Goal: Task Accomplishment & Management: Complete application form

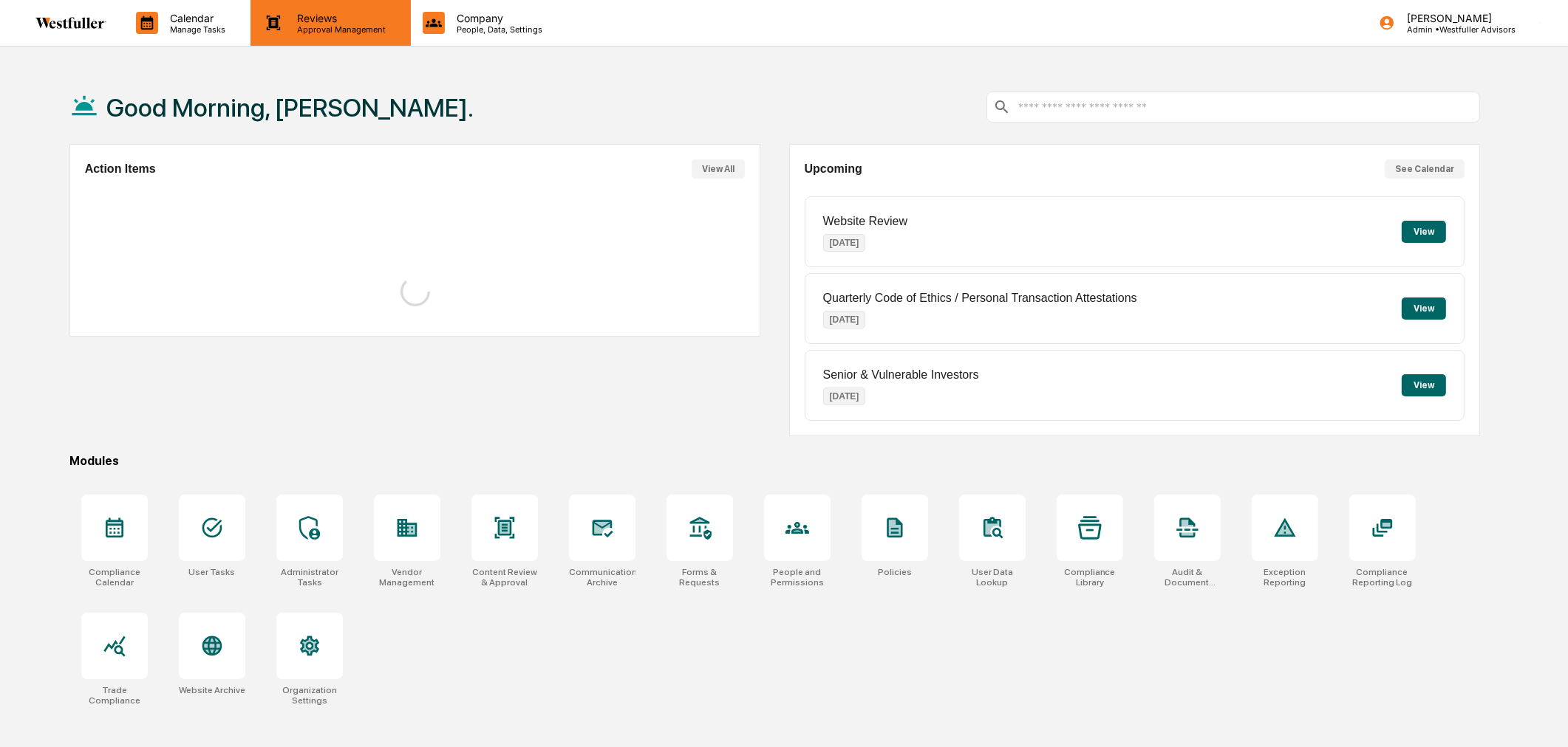
click at [310, 32] on p "Approval Management" at bounding box center [339, 30] width 108 height 10
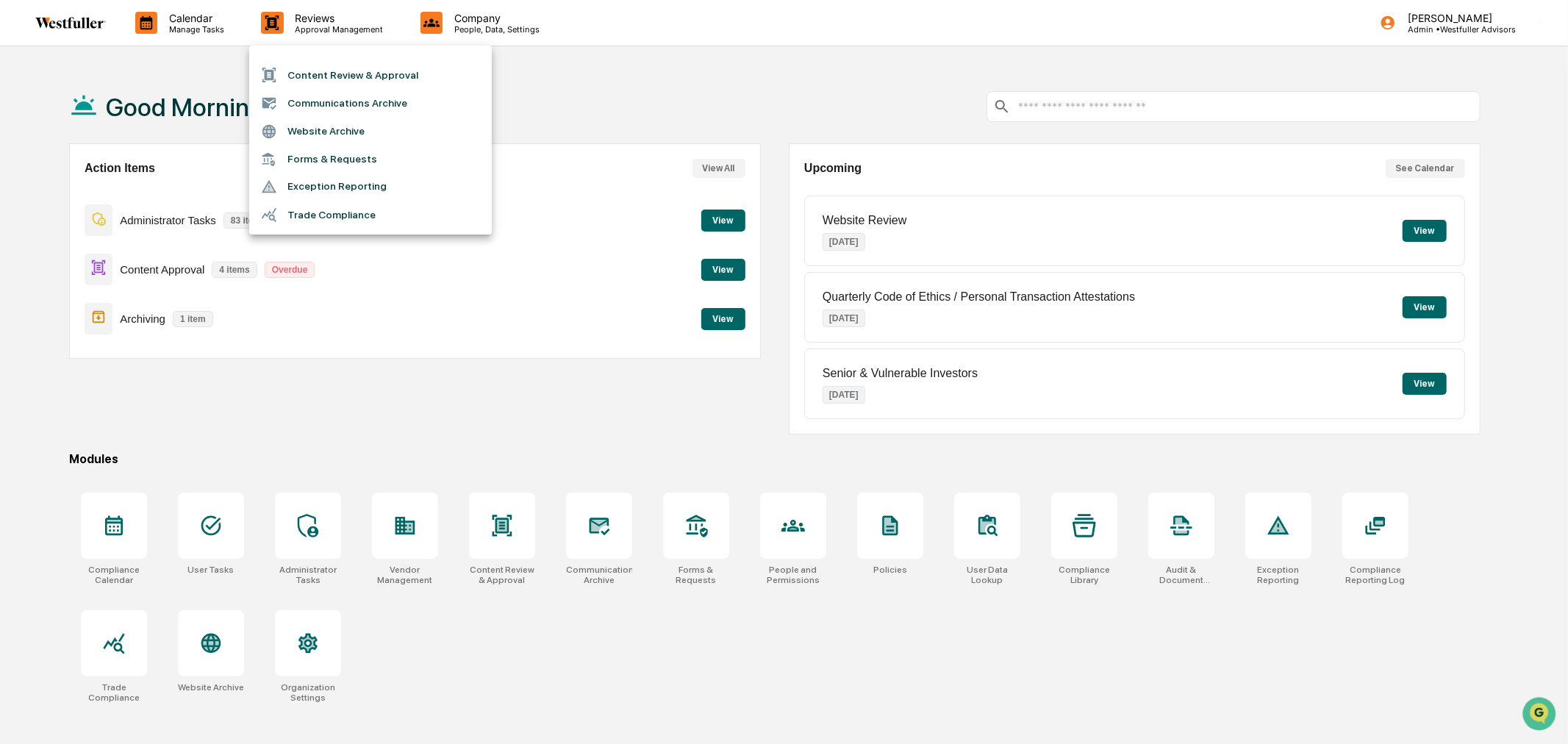
click at [313, 69] on li "Content Review & Approval" at bounding box center [370, 75] width 242 height 28
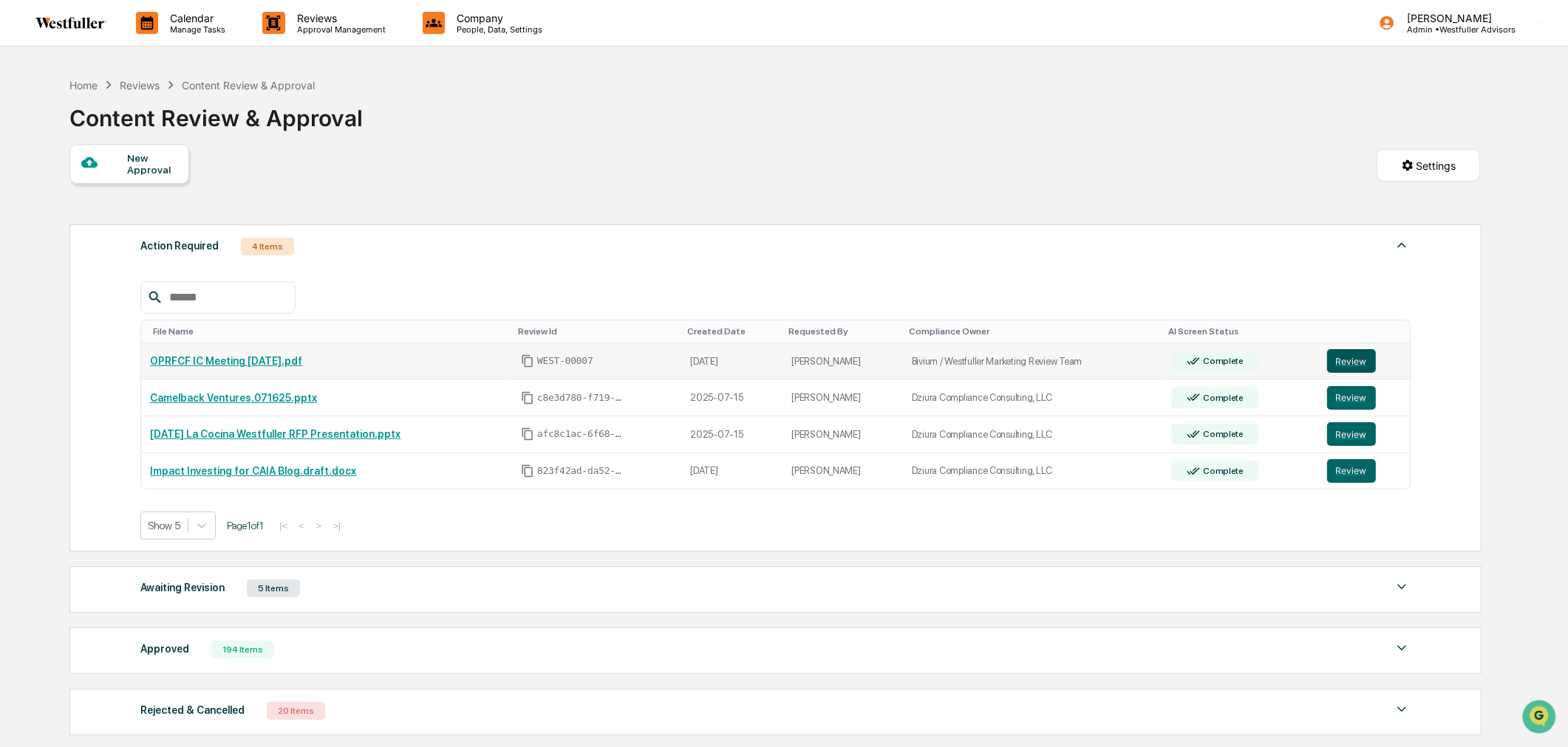
click at [1348, 359] on button "Review" at bounding box center [1351, 361] width 49 height 24
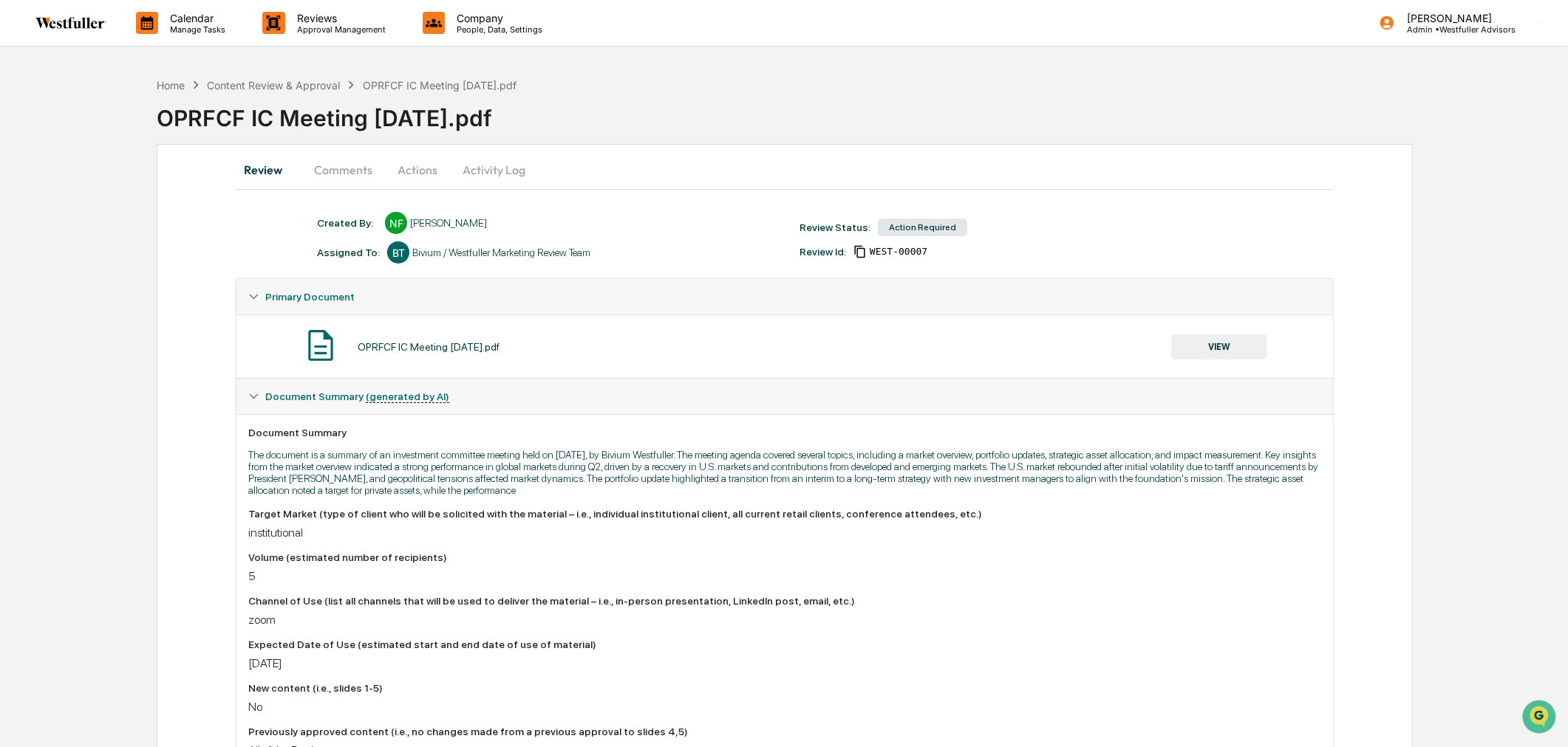
click at [330, 163] on button "Comments" at bounding box center [343, 170] width 82 height 36
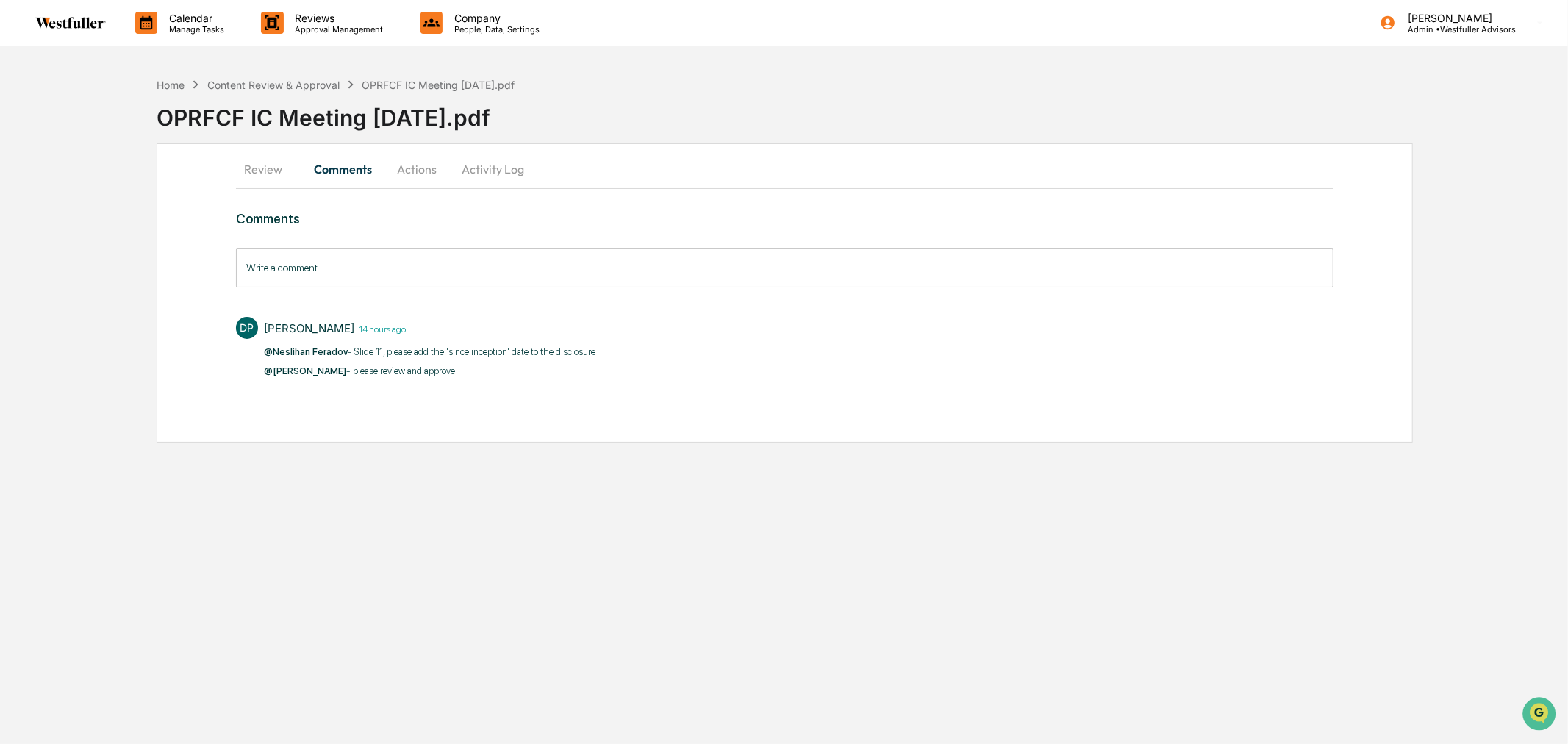
click at [275, 165] on button "Review" at bounding box center [269, 169] width 66 height 35
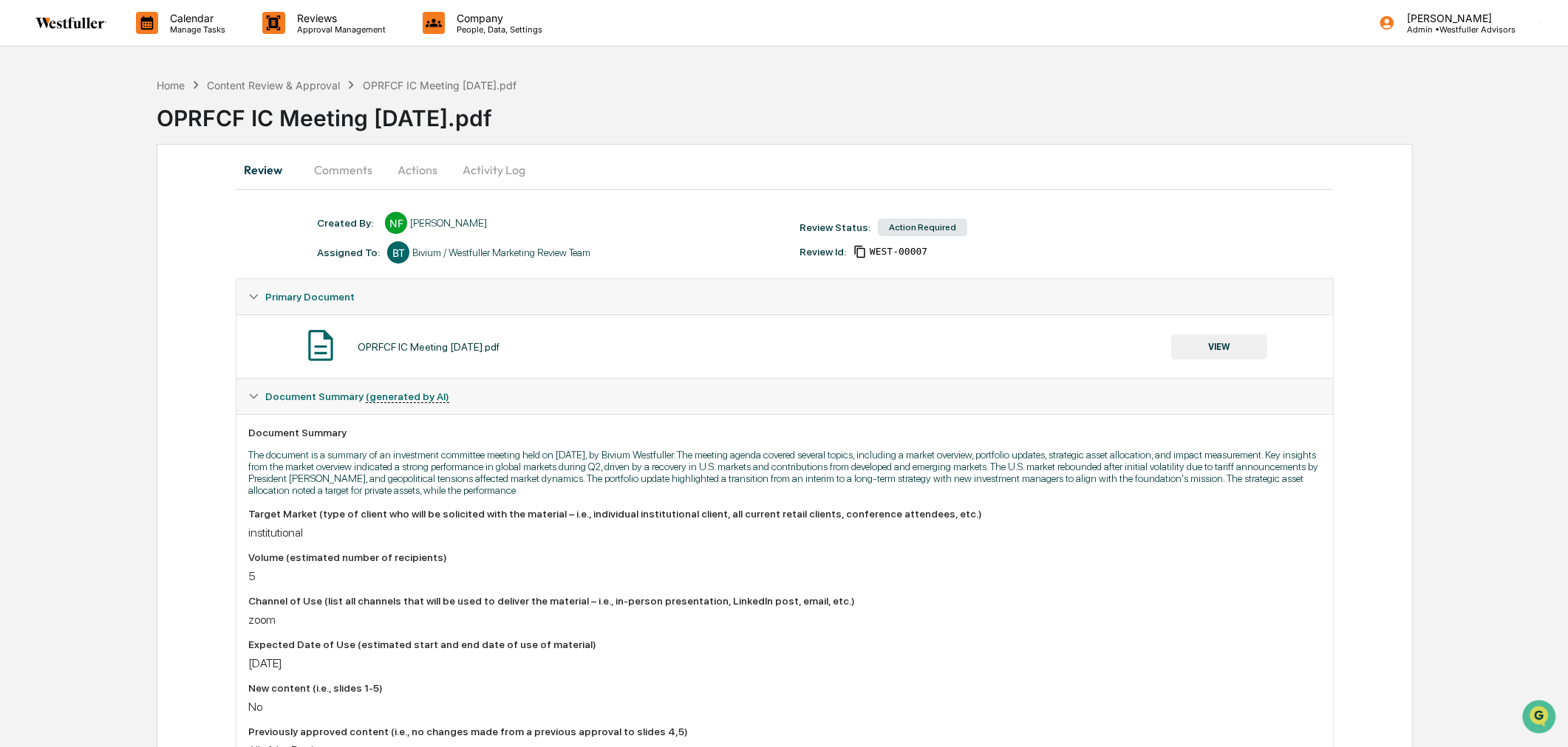
click at [1256, 348] on button "VIEW" at bounding box center [1219, 347] width 96 height 25
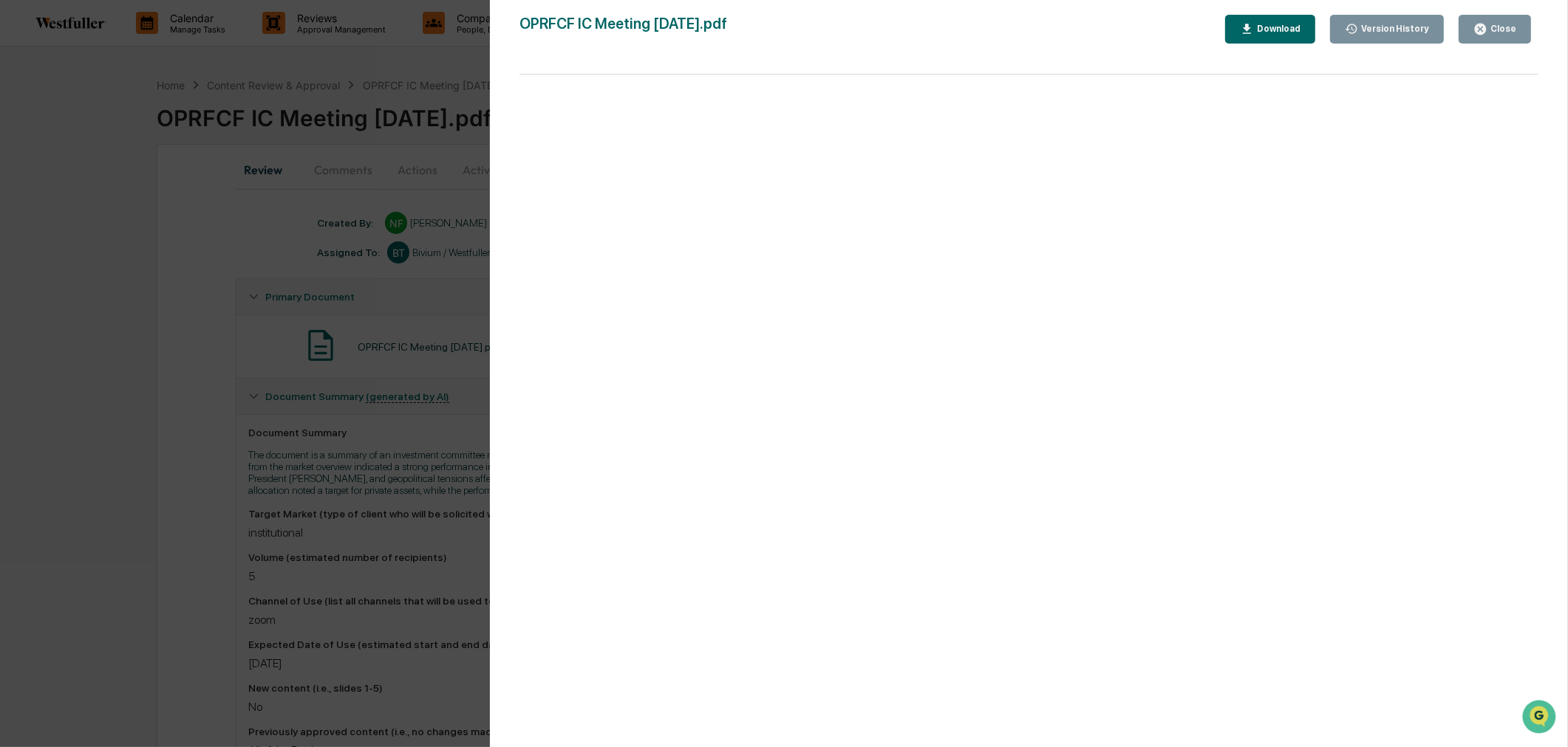
click at [1380, 28] on div "Version History" at bounding box center [1393, 29] width 71 height 10
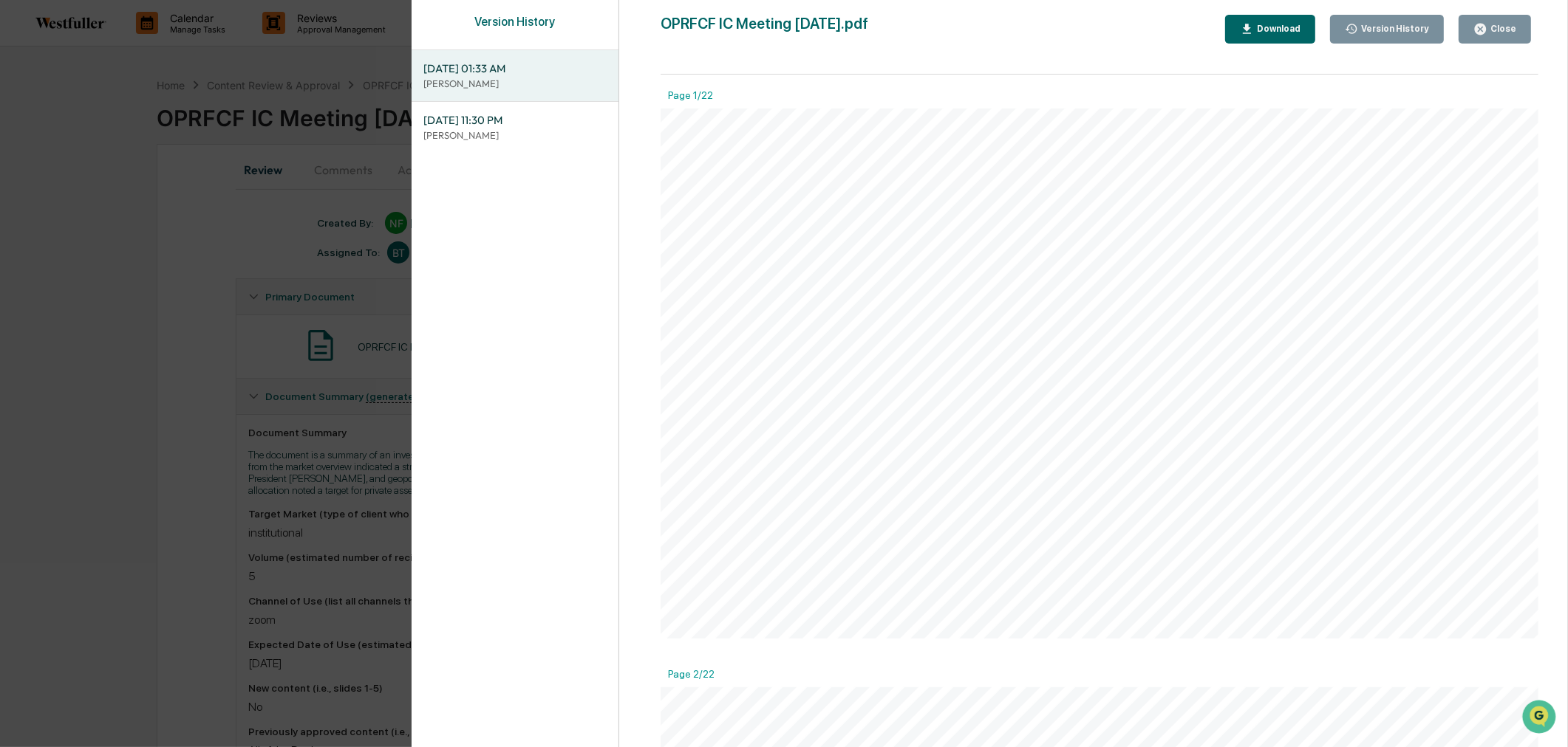
click at [1284, 36] on button "Download" at bounding box center [1270, 29] width 90 height 29
drag, startPoint x: 283, startPoint y: 134, endPoint x: 147, endPoint y: 123, distance: 136.4
click at [283, 134] on div "Version History [DATE] 01:33 AM Neslihan Feradov [DATE] 11:30 PM Neslihan Ferad…" at bounding box center [784, 374] width 1568 height 747
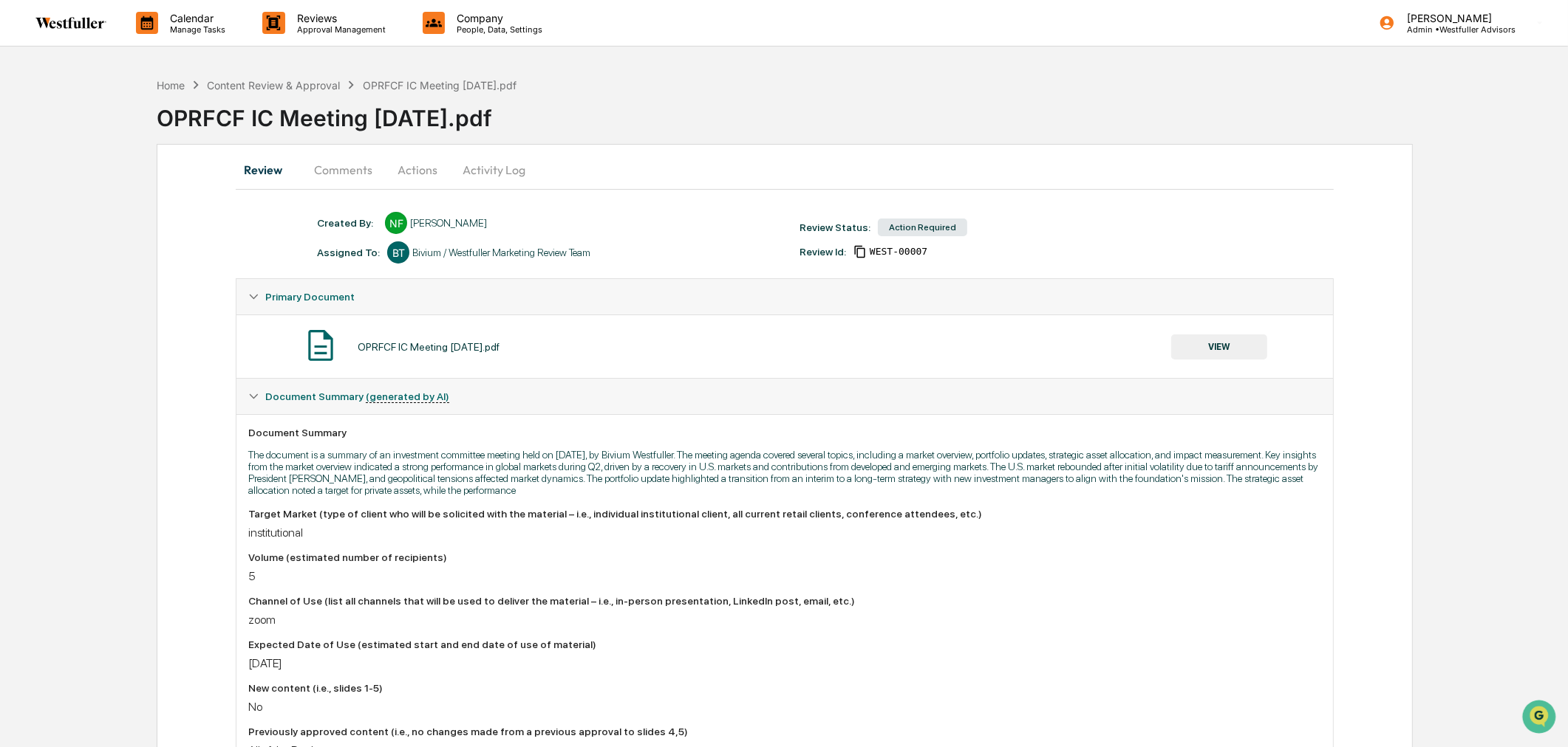
click at [132, 122] on div "Home Content Review & Approval OPRFCF IC Meeting [DATE].pdf OPRFCF IC Meeting […" at bounding box center [784, 647] width 1568 height 1155
click at [326, 163] on button "Comments" at bounding box center [343, 170] width 82 height 36
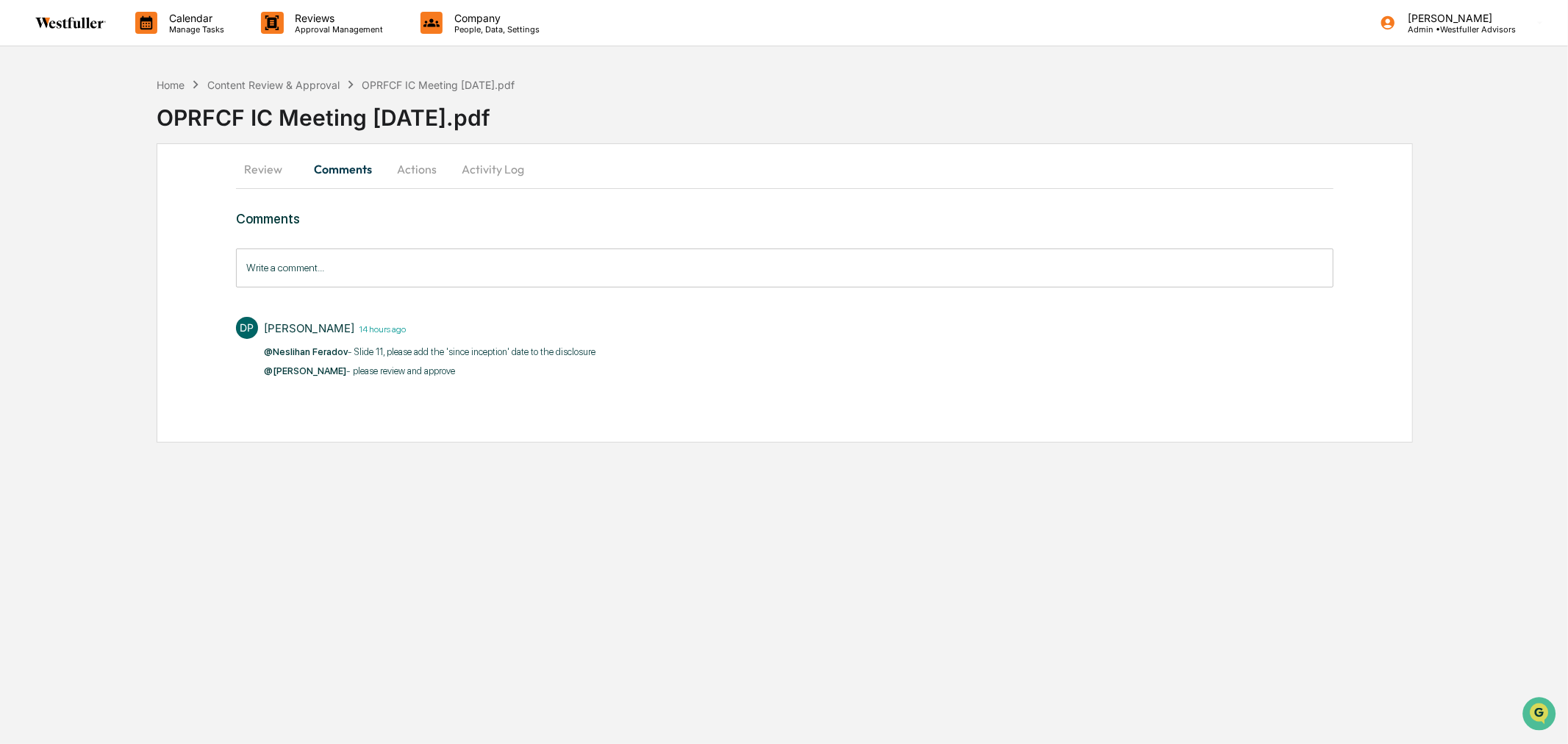
click at [344, 267] on input "Write a comment..." at bounding box center [785, 267] width 1098 height 39
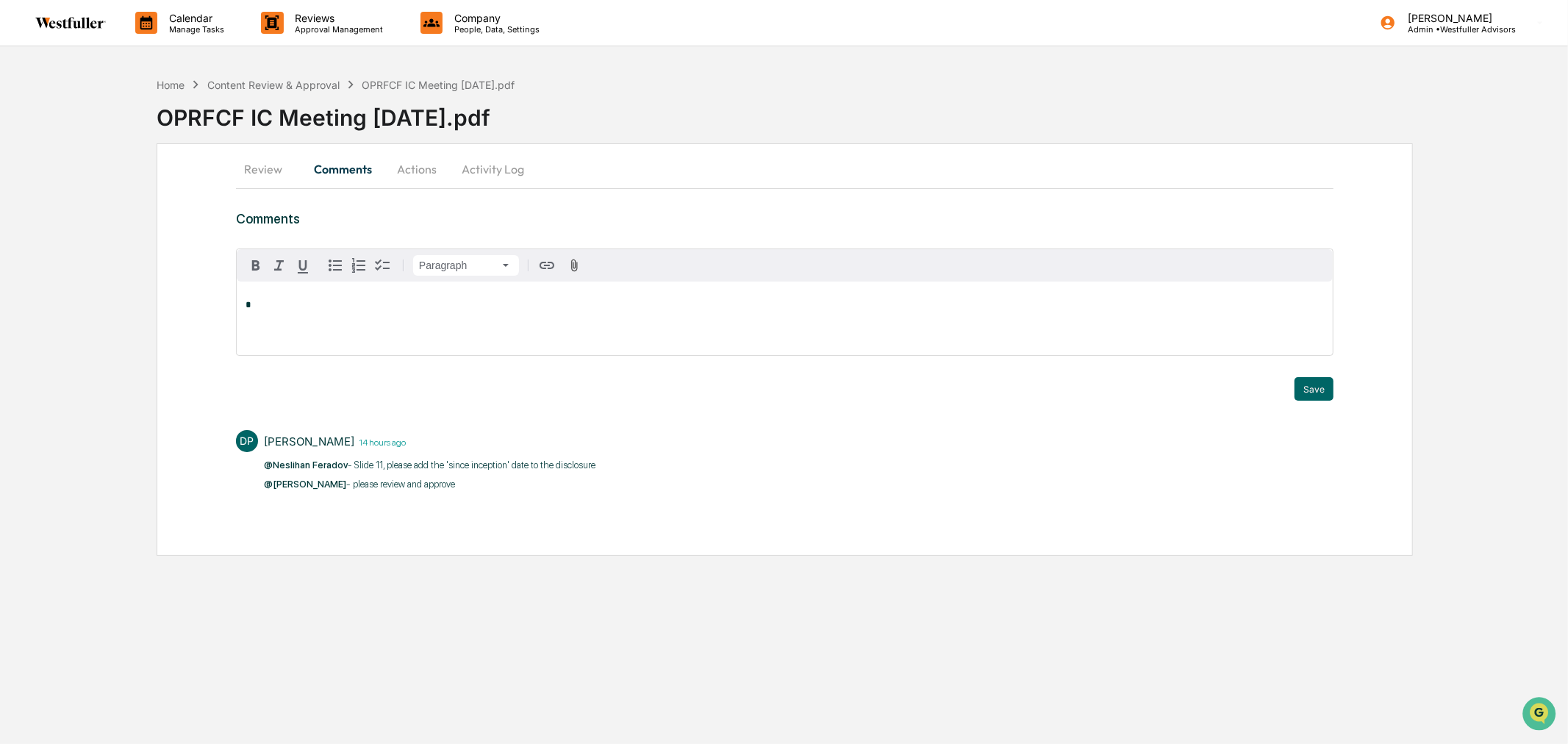
click at [298, 313] on div "*" at bounding box center [785, 318] width 1096 height 74
click at [275, 332] on div "[PERSON_NAME]" at bounding box center [293, 329] width 96 height 18
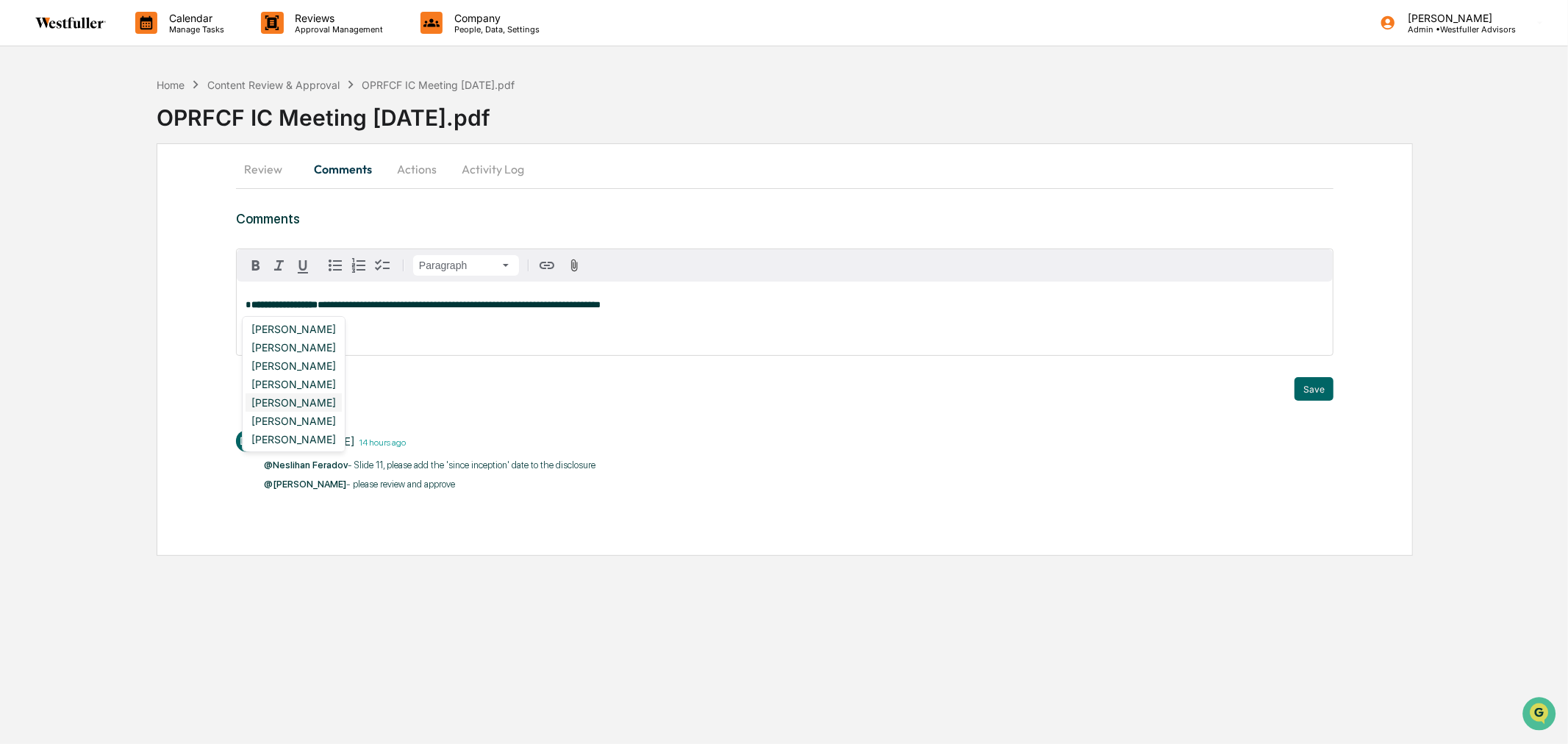
click at [302, 404] on div "[PERSON_NAME]" at bounding box center [293, 402] width 96 height 18
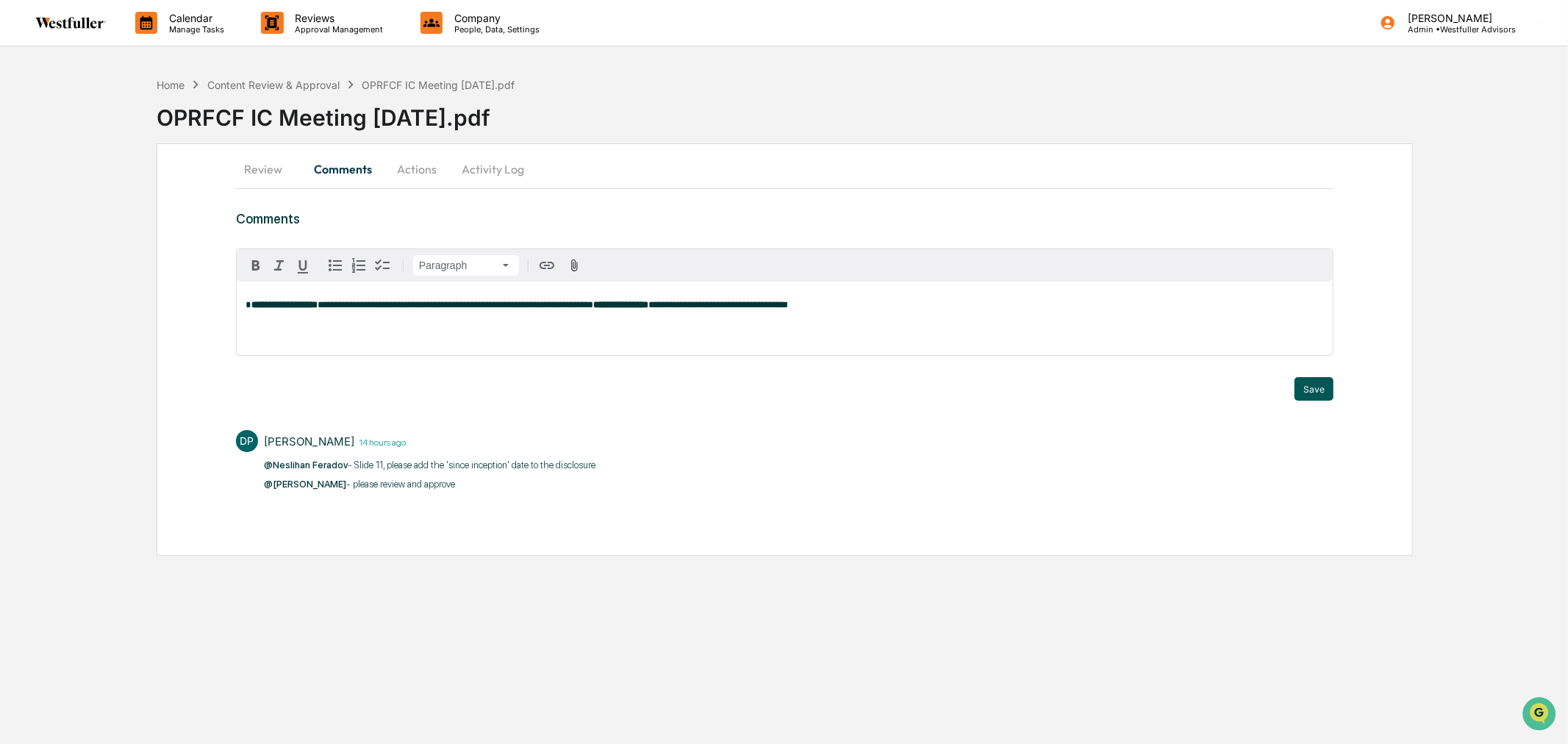
click at [1320, 390] on button "Save" at bounding box center [1313, 389] width 39 height 24
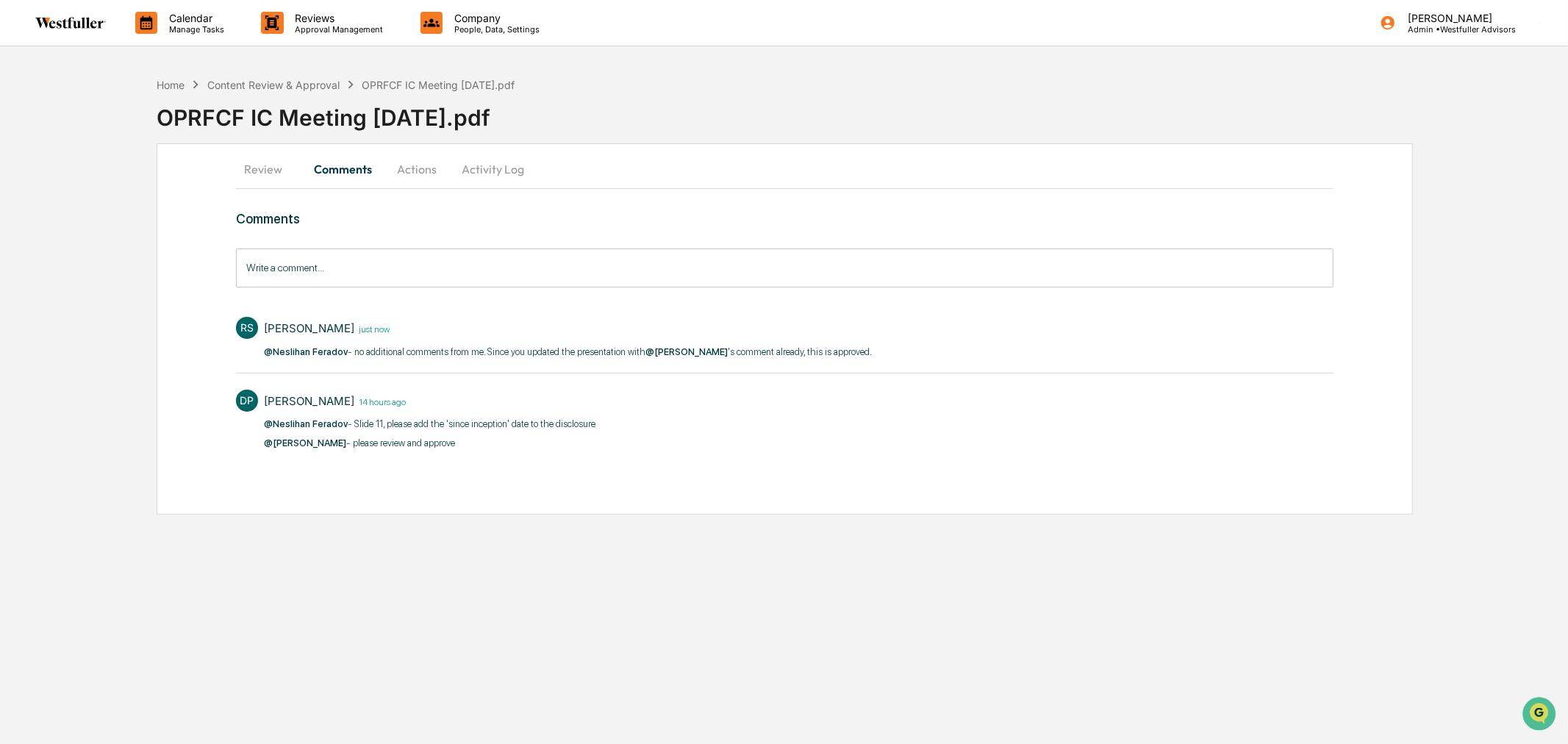
click at [408, 168] on button "Actions" at bounding box center [417, 169] width 66 height 35
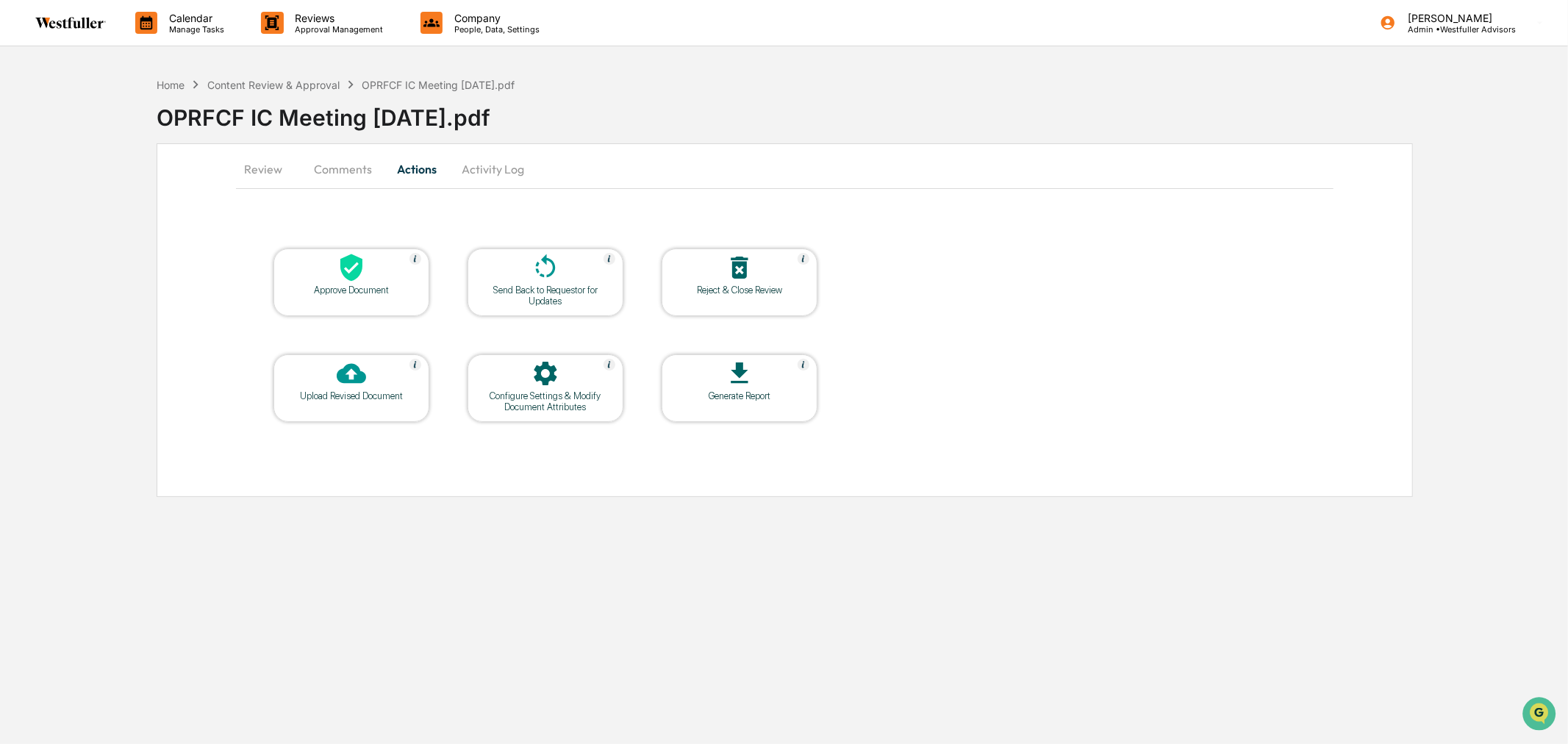
click at [378, 260] on div at bounding box center [351, 268] width 147 height 32
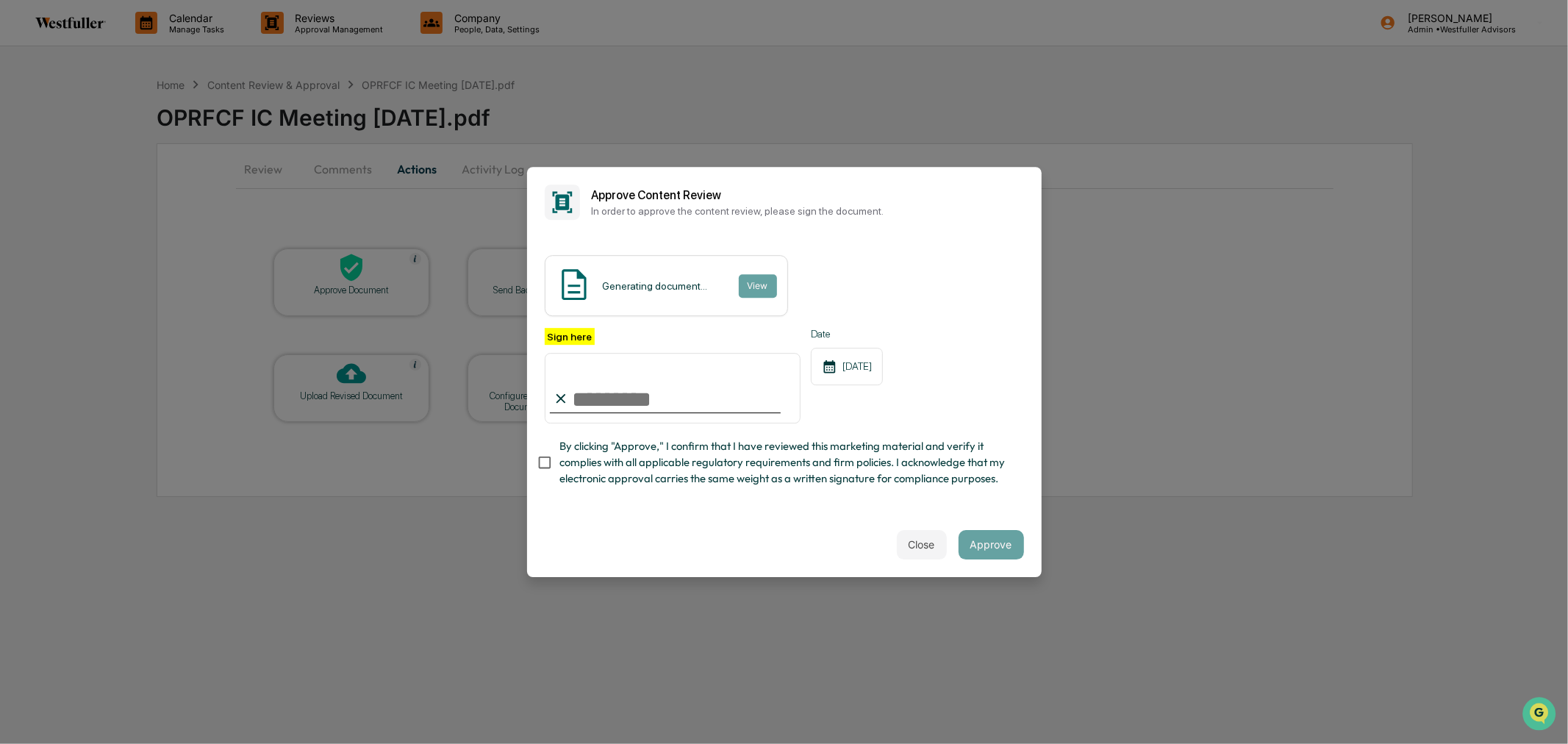
click at [664, 393] on input "Sign here" at bounding box center [673, 388] width 256 height 71
type input "**********"
click at [1004, 547] on button "Approve" at bounding box center [991, 545] width 66 height 29
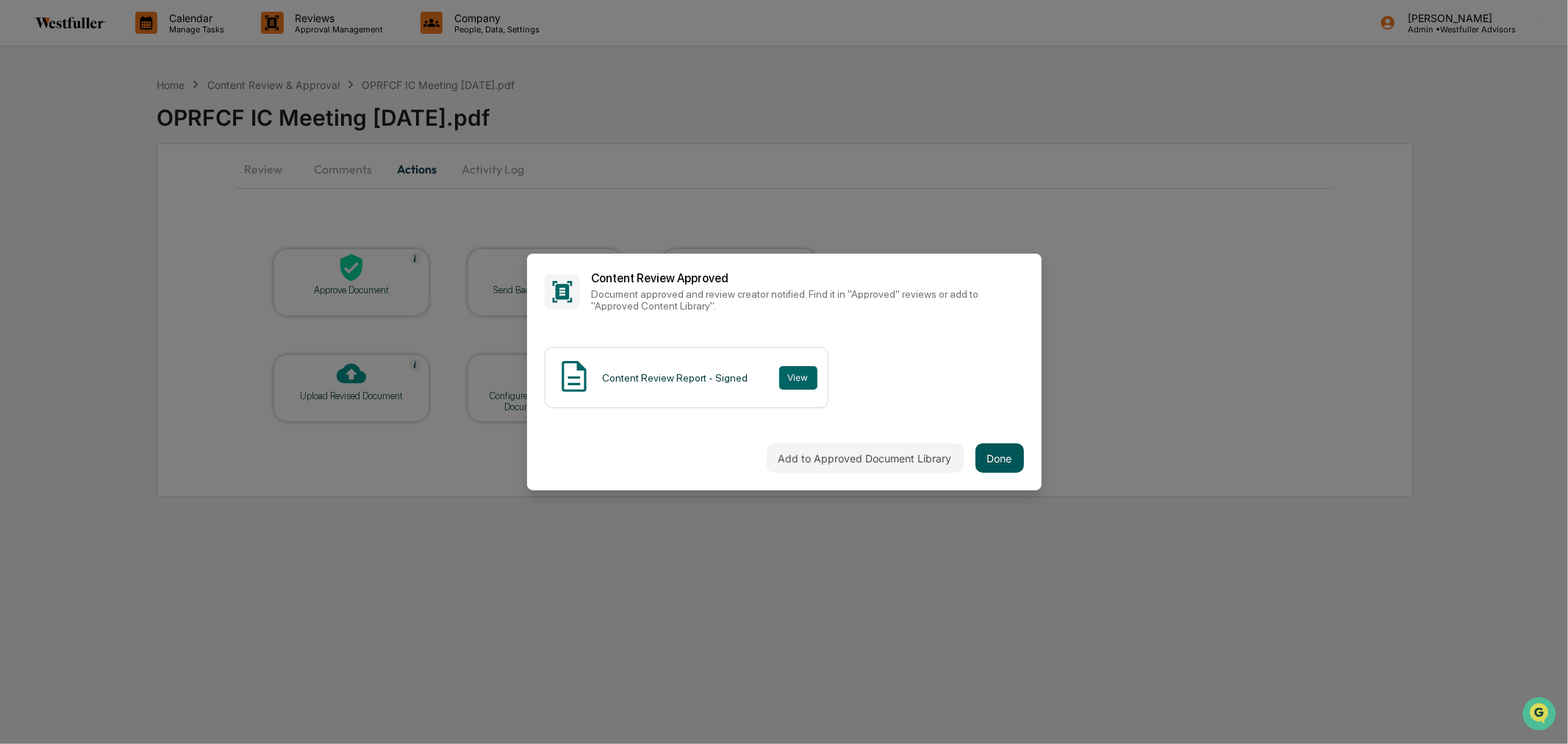
click at [1017, 456] on button "Done" at bounding box center [1000, 458] width 49 height 29
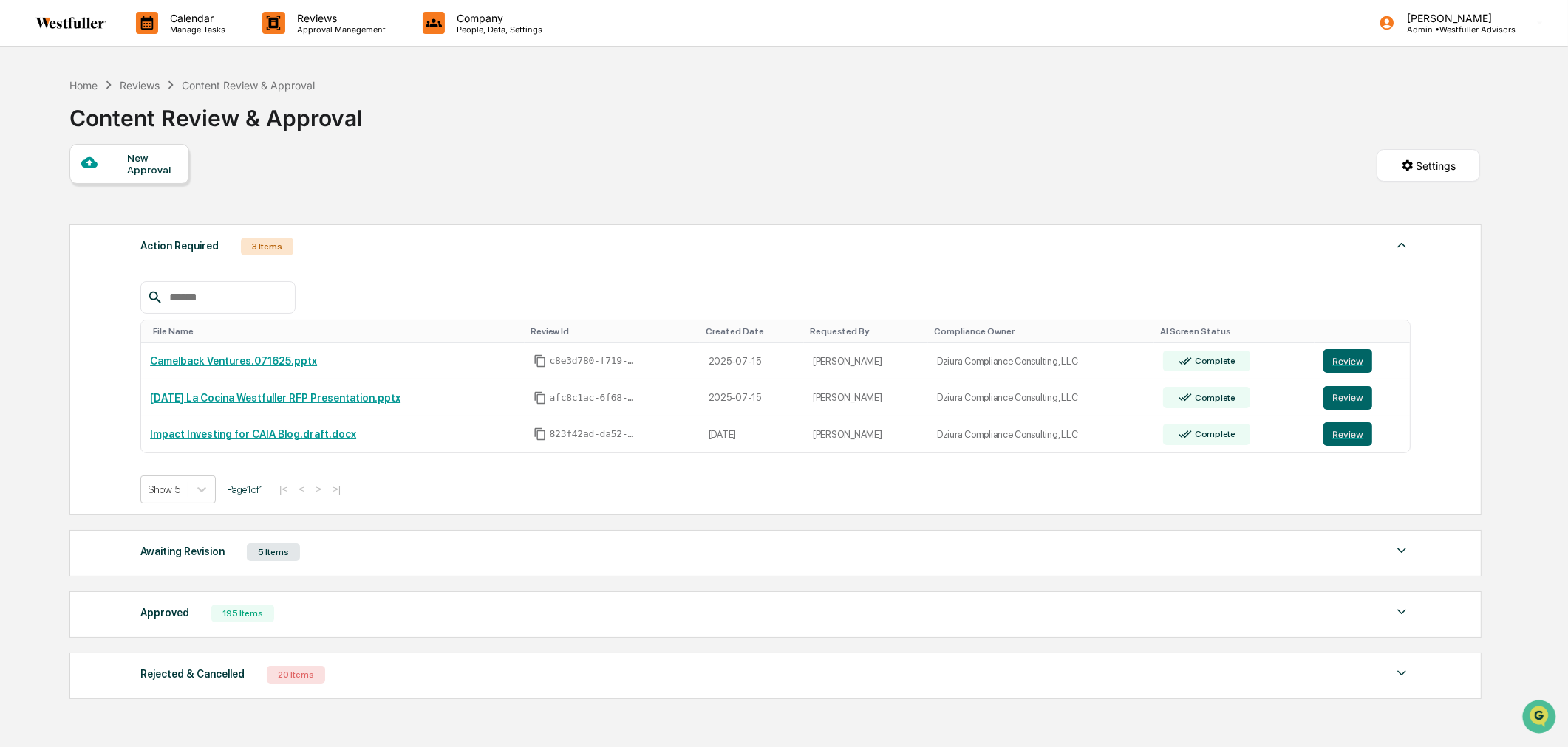
click at [365, 622] on div "Approved 195 Items" at bounding box center [775, 614] width 1270 height 21
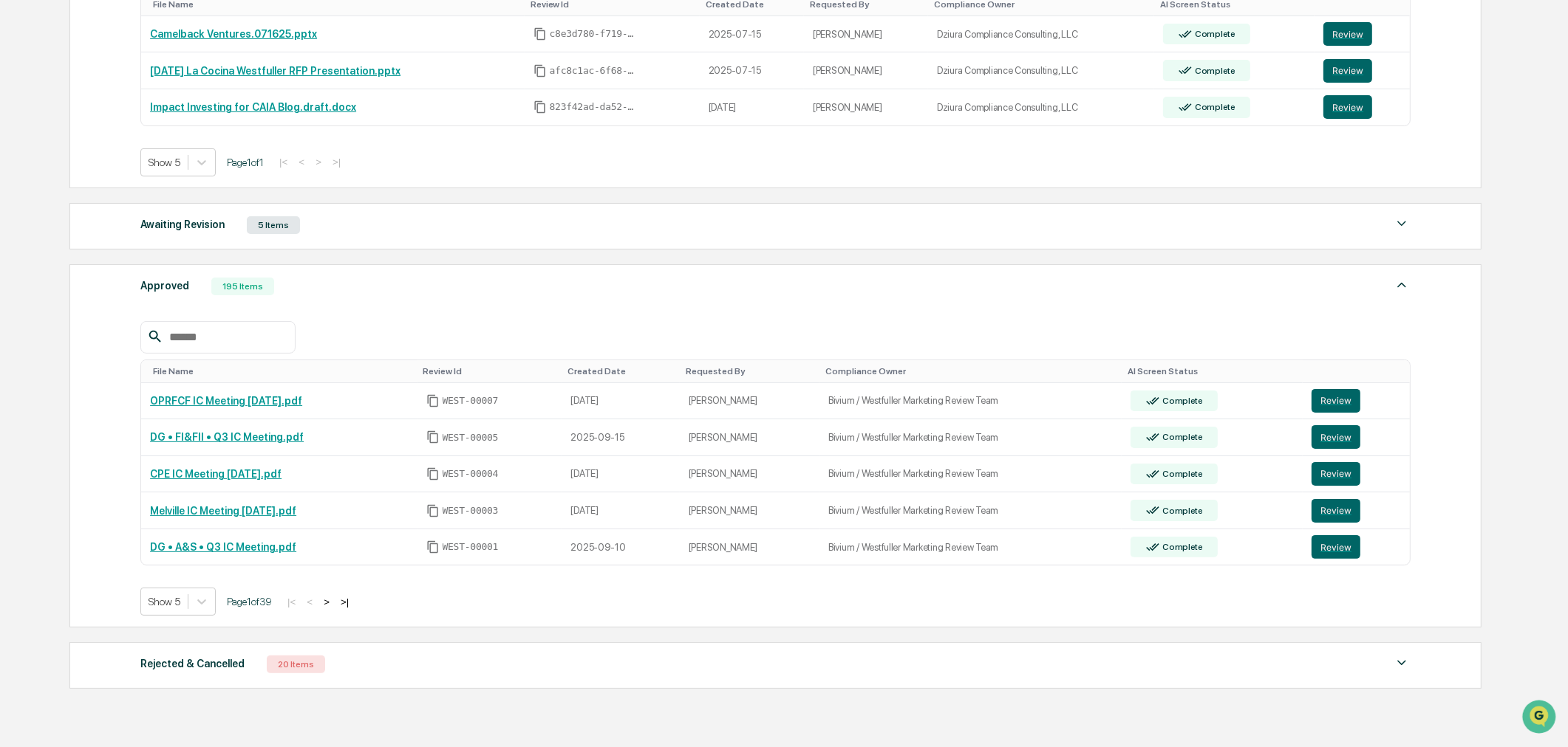
scroll to position [328, 0]
click at [349, 224] on div "Awaiting Revision 5 Items" at bounding box center [775, 225] width 1270 height 21
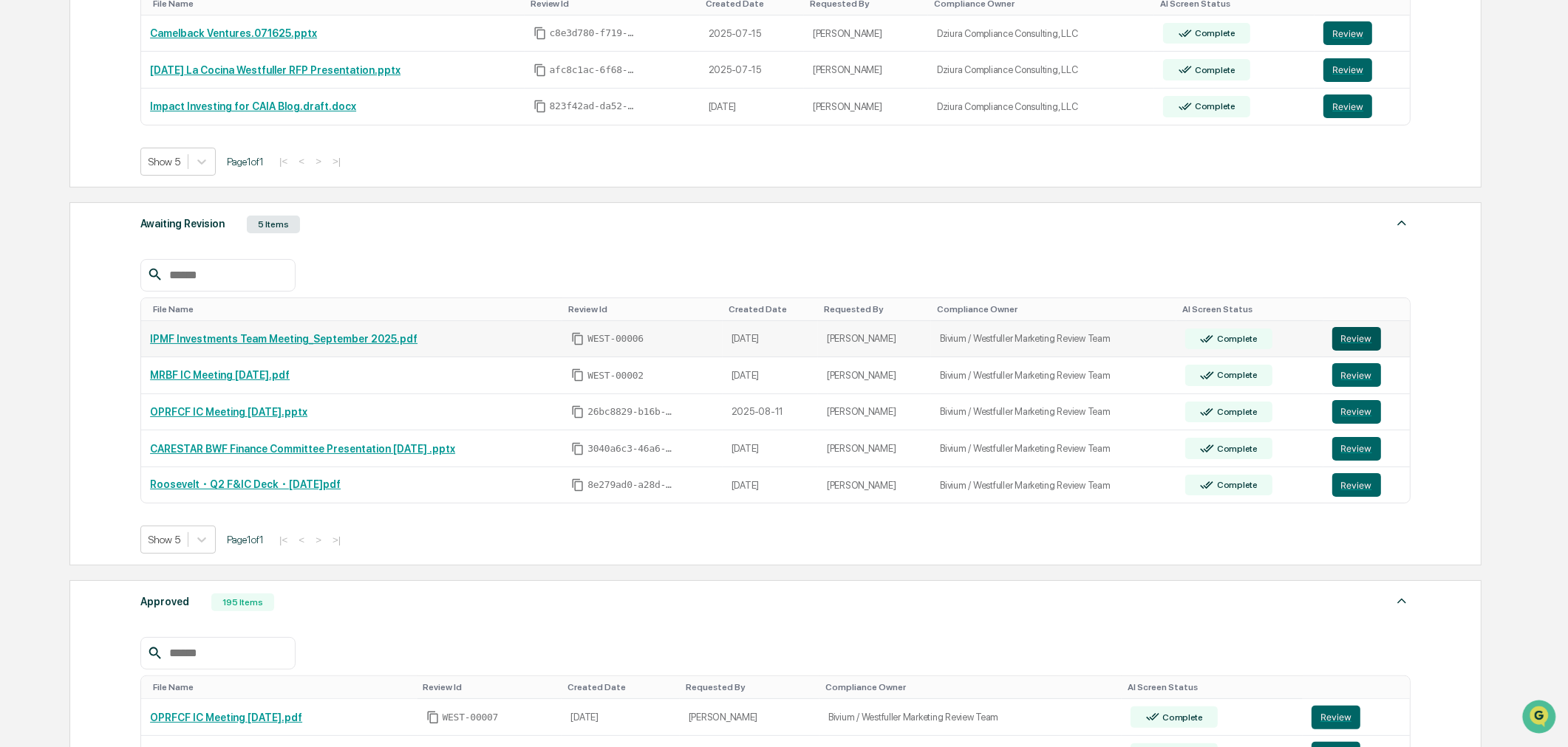
click at [1345, 342] on button "Review" at bounding box center [1356, 339] width 49 height 24
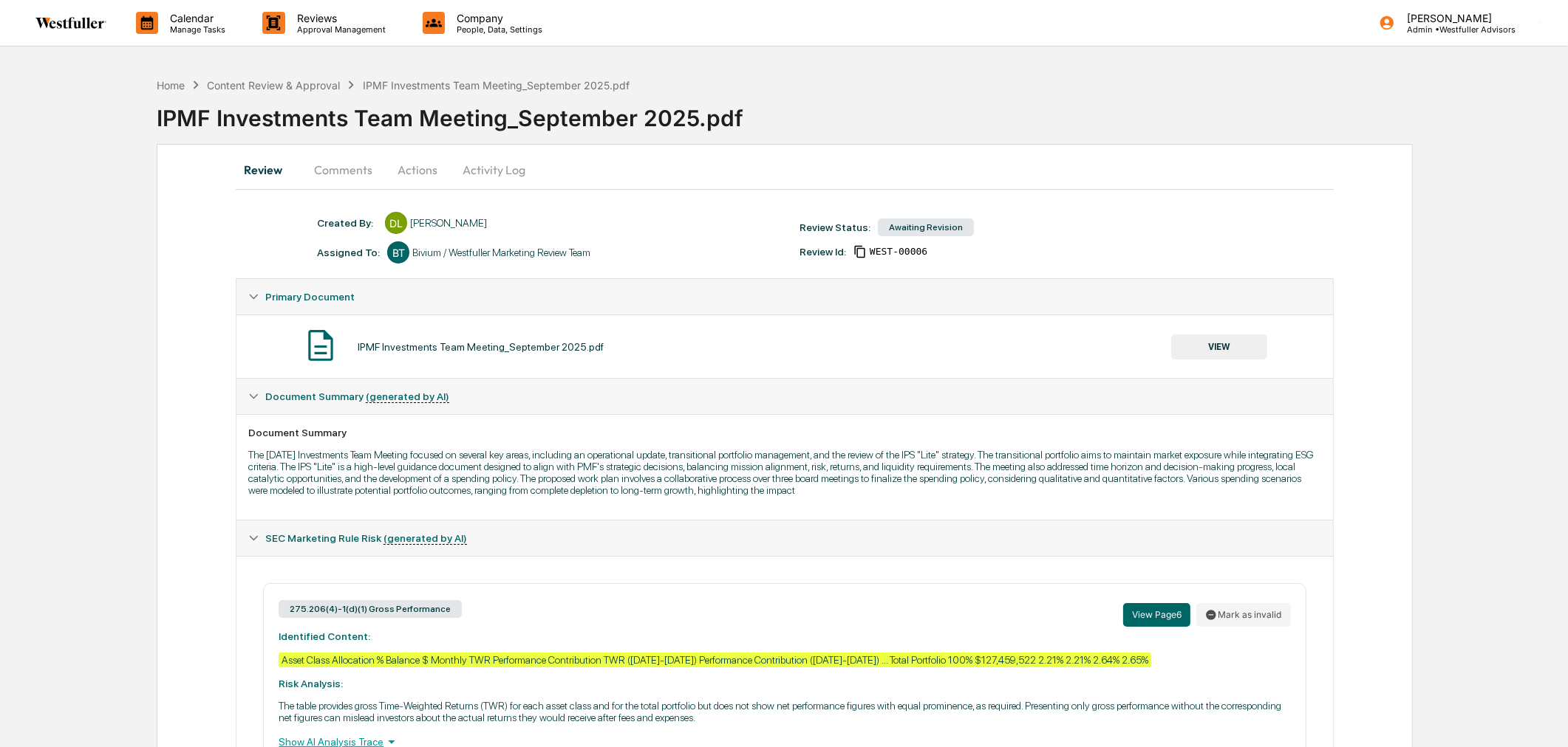
click at [349, 175] on button "Comments" at bounding box center [343, 170] width 82 height 36
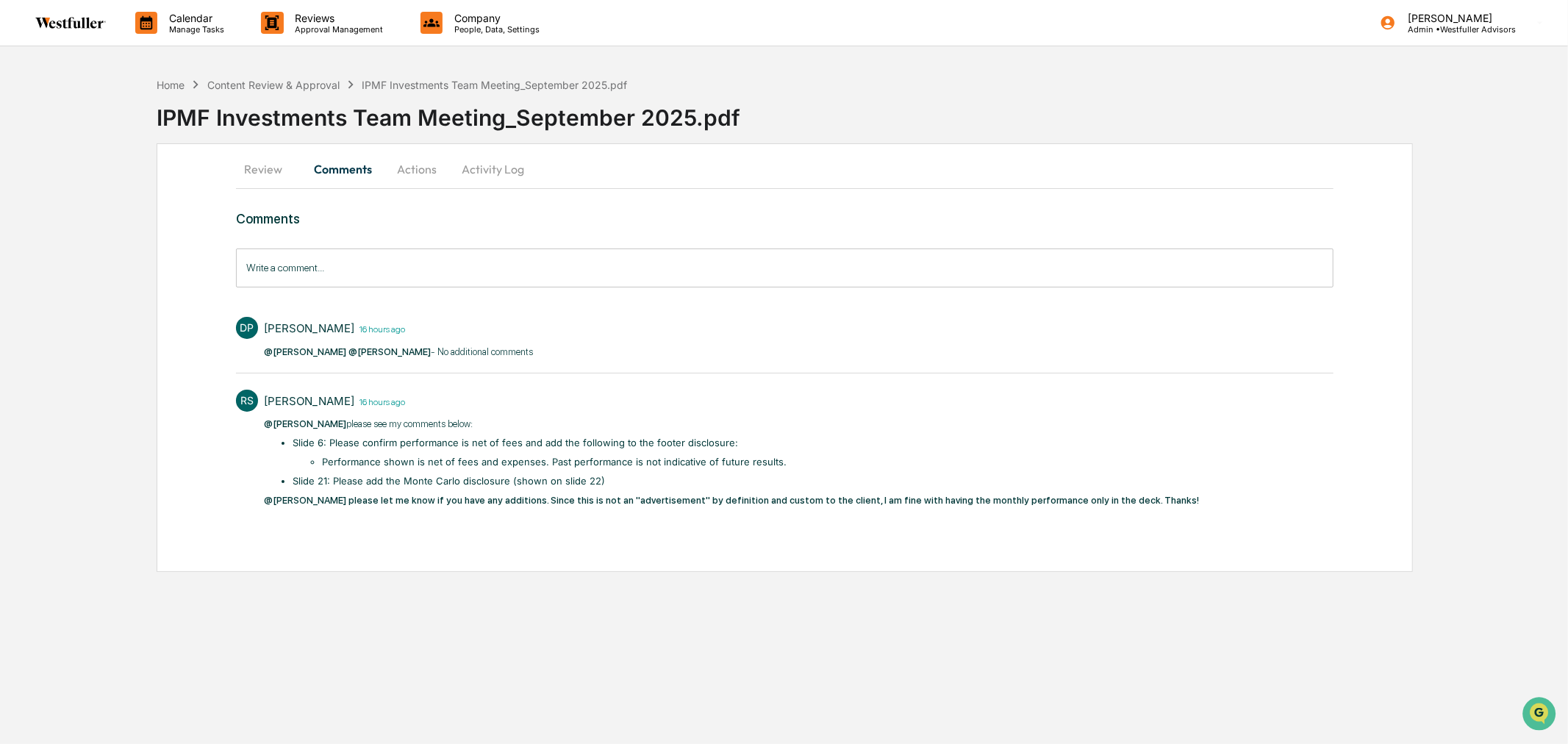
click at [407, 169] on button "Actions" at bounding box center [417, 169] width 66 height 35
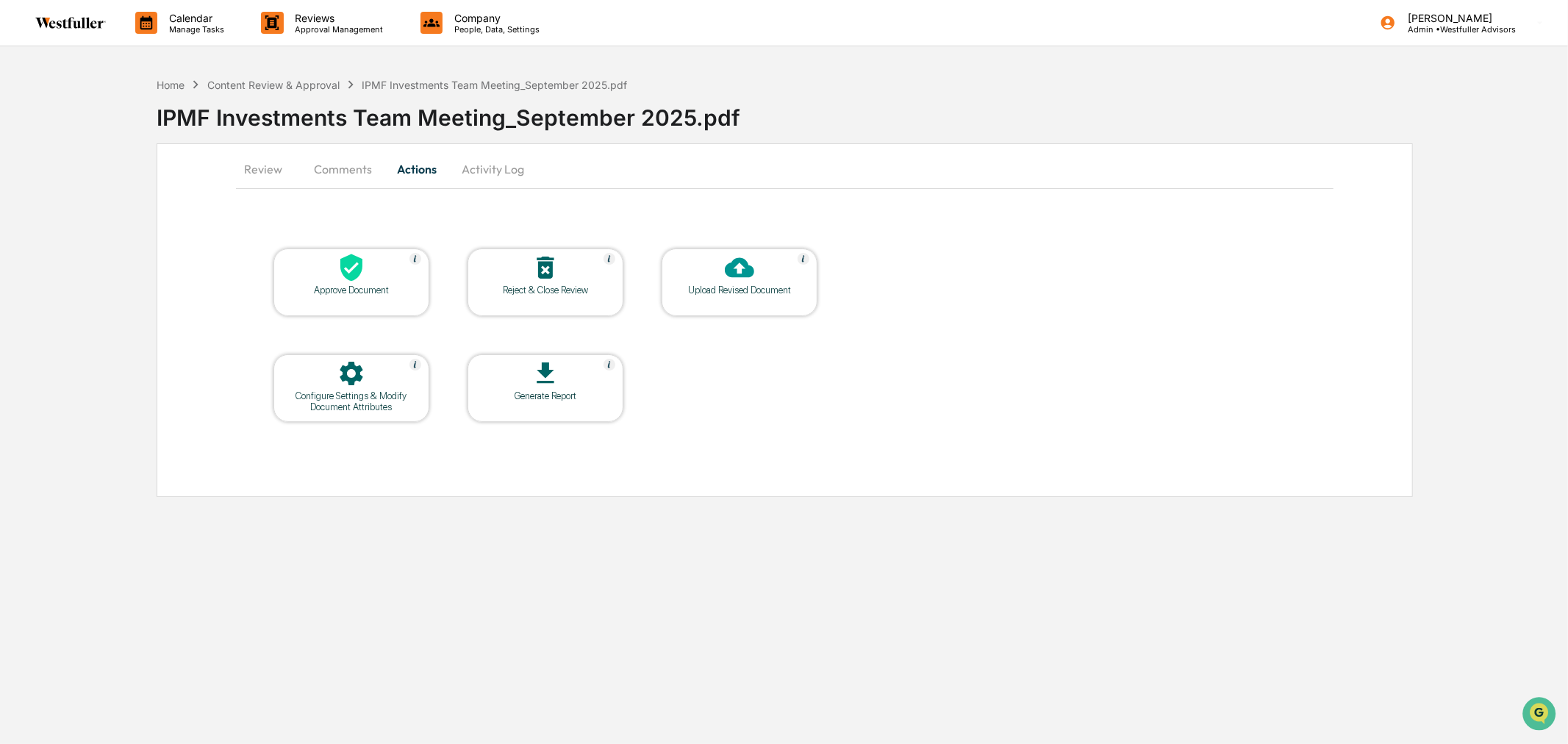
click at [347, 169] on button "Comments" at bounding box center [342, 169] width 82 height 35
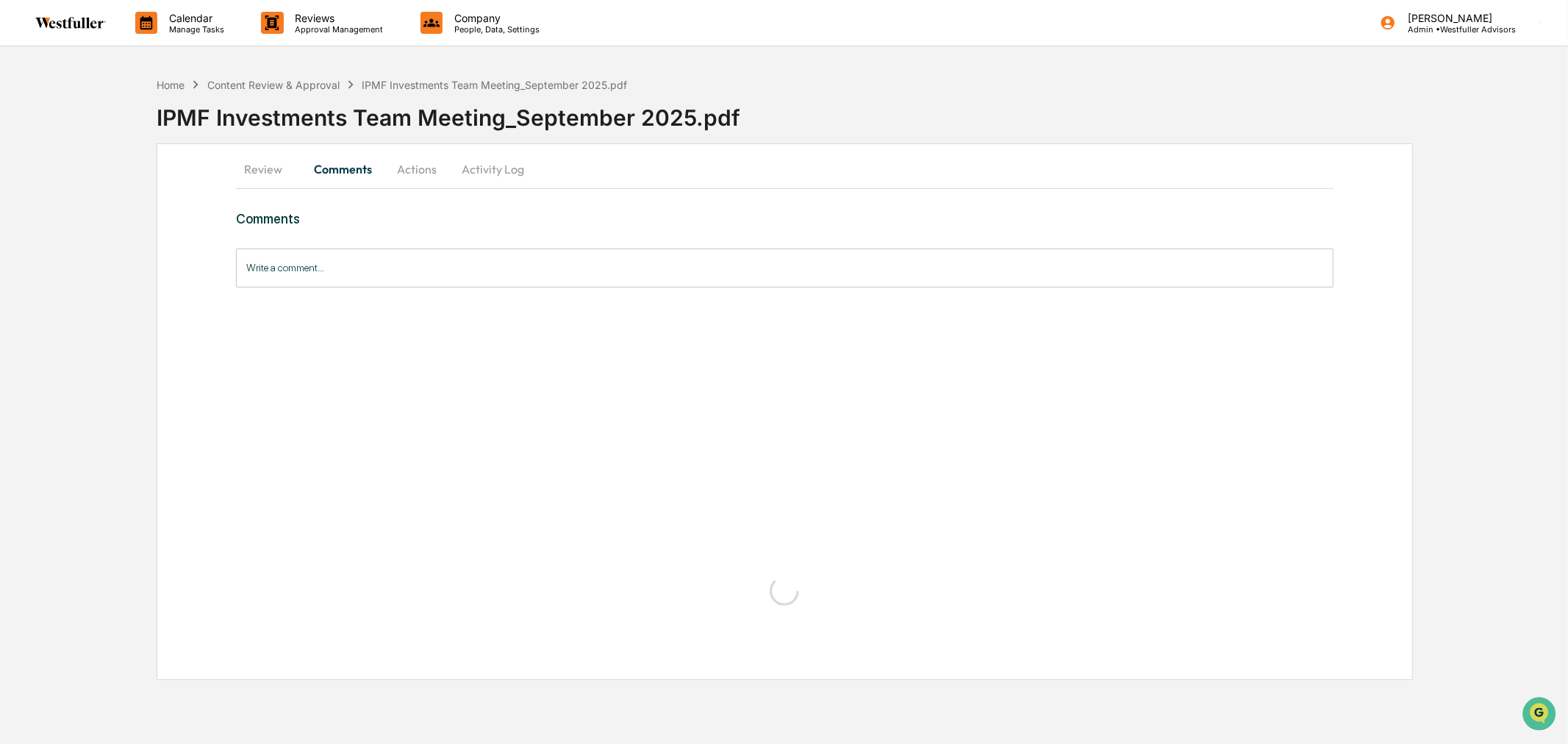
click at [274, 169] on button "Review" at bounding box center [269, 169] width 66 height 35
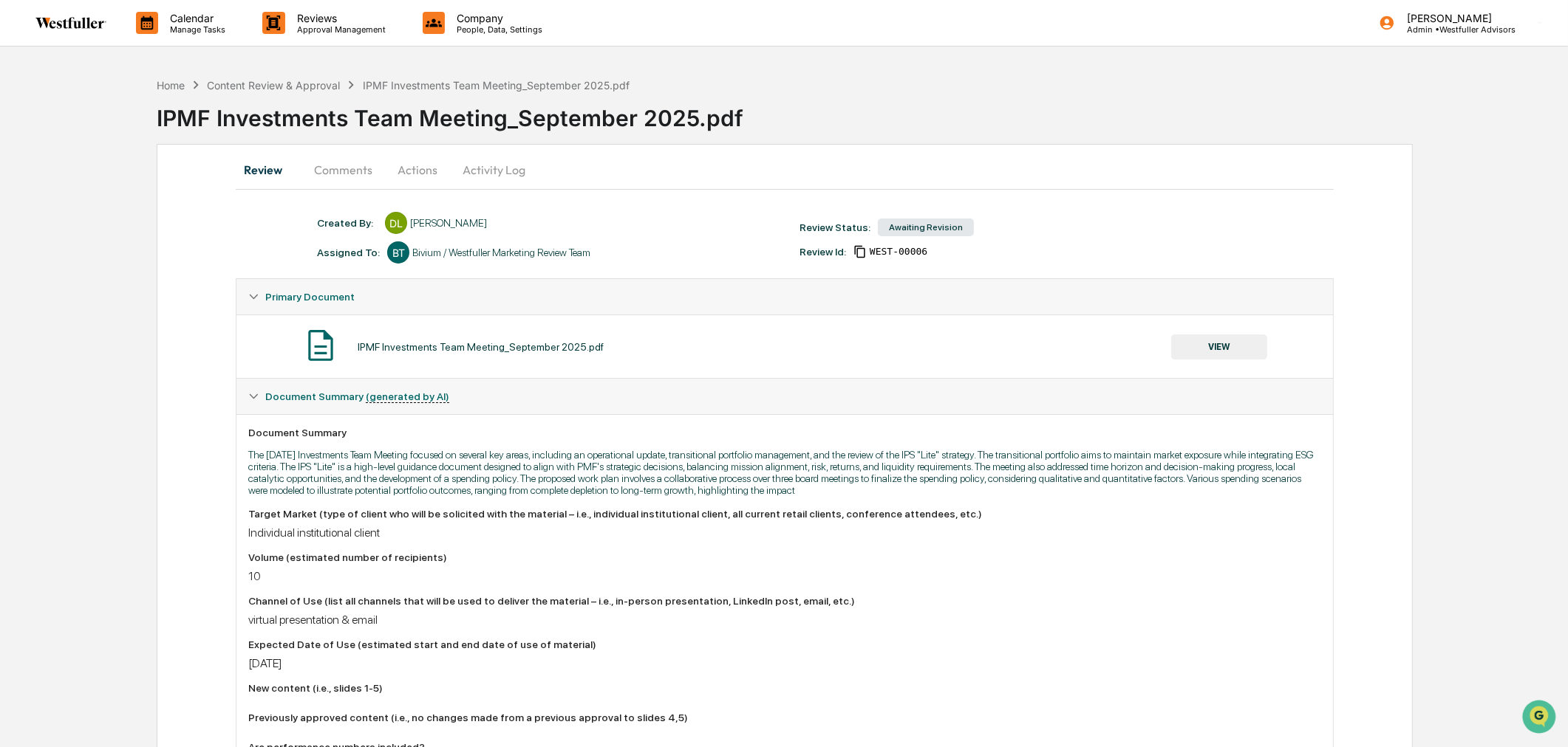
click at [1173, 347] on button "VIEW" at bounding box center [1219, 347] width 96 height 25
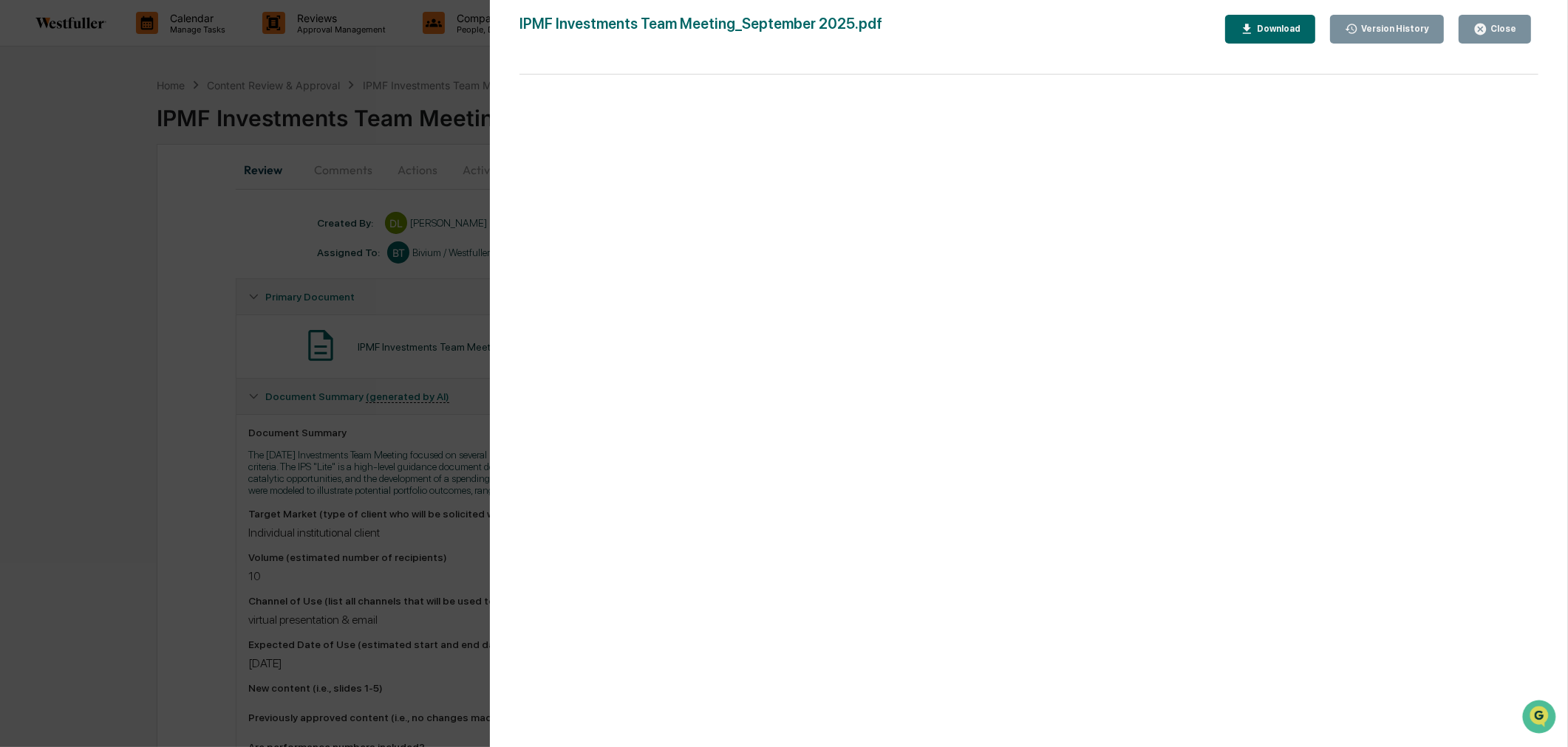
click at [1379, 35] on div "Version History" at bounding box center [1387, 29] width 85 height 14
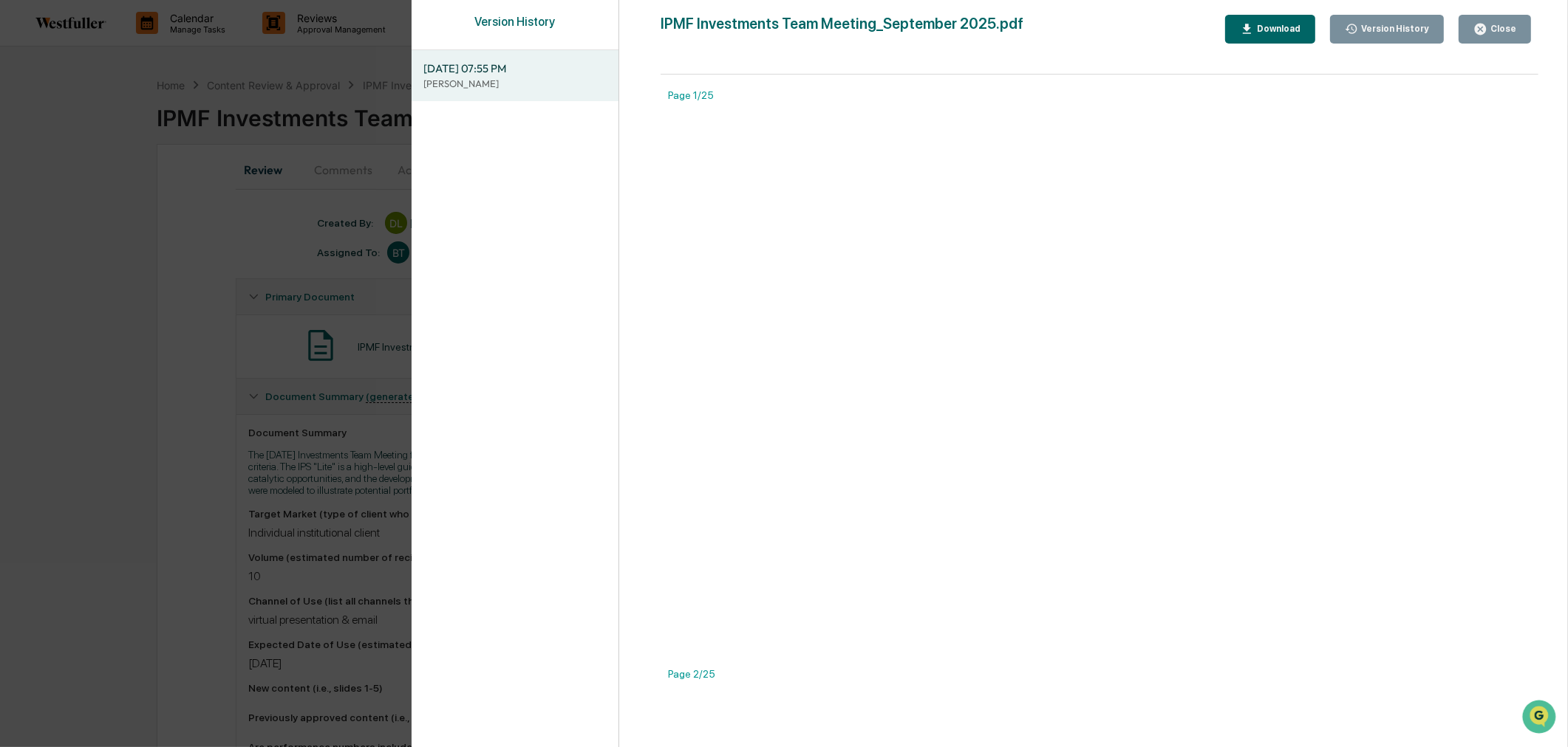
click at [129, 285] on div "Version History 09/16/2025, 07:55 PM Danielle Lumetta IPMF Investments Team Mee…" at bounding box center [784, 374] width 1568 height 747
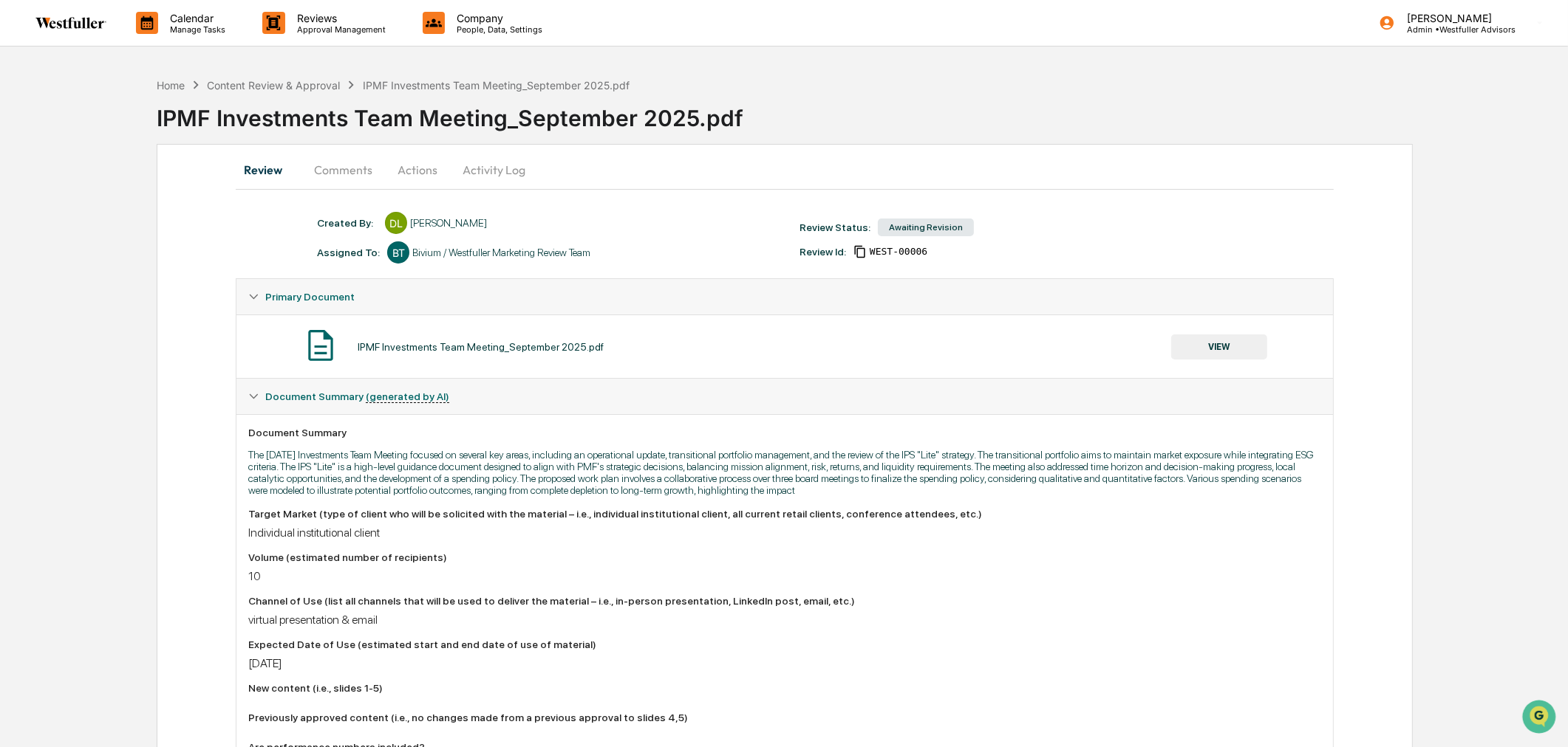
click at [364, 166] on button "Comments" at bounding box center [343, 170] width 82 height 36
